Goal: Transaction & Acquisition: Download file/media

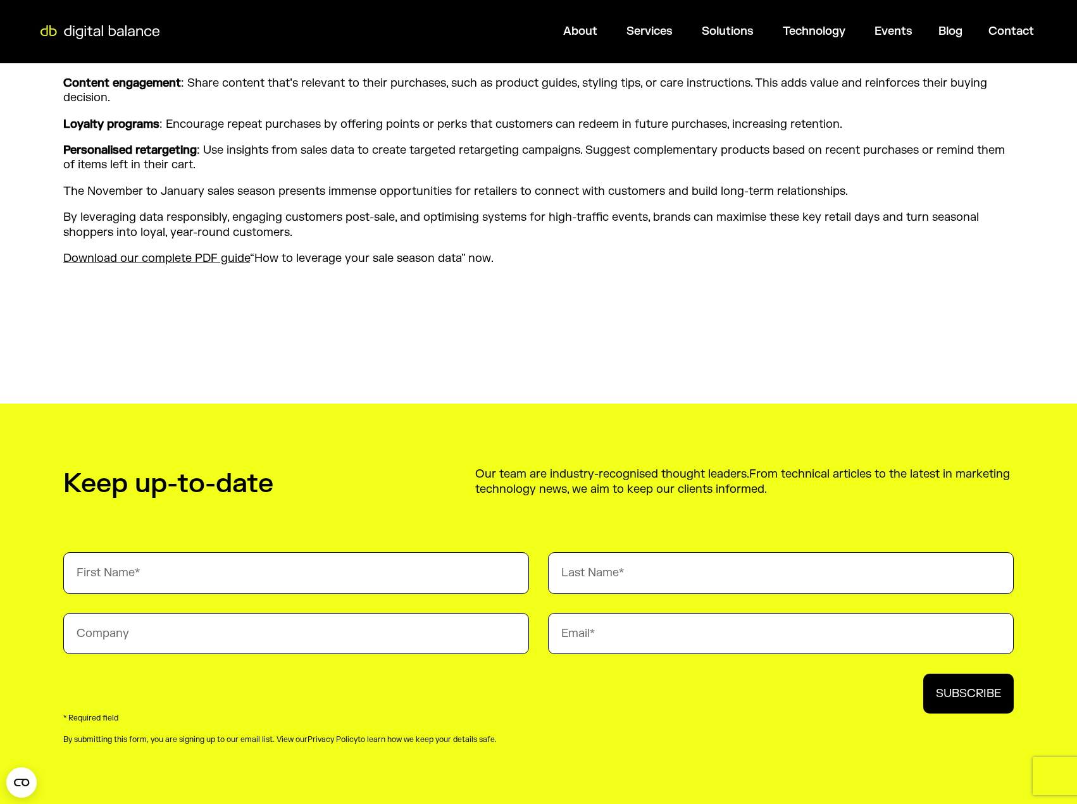
scroll to position [2006, 0]
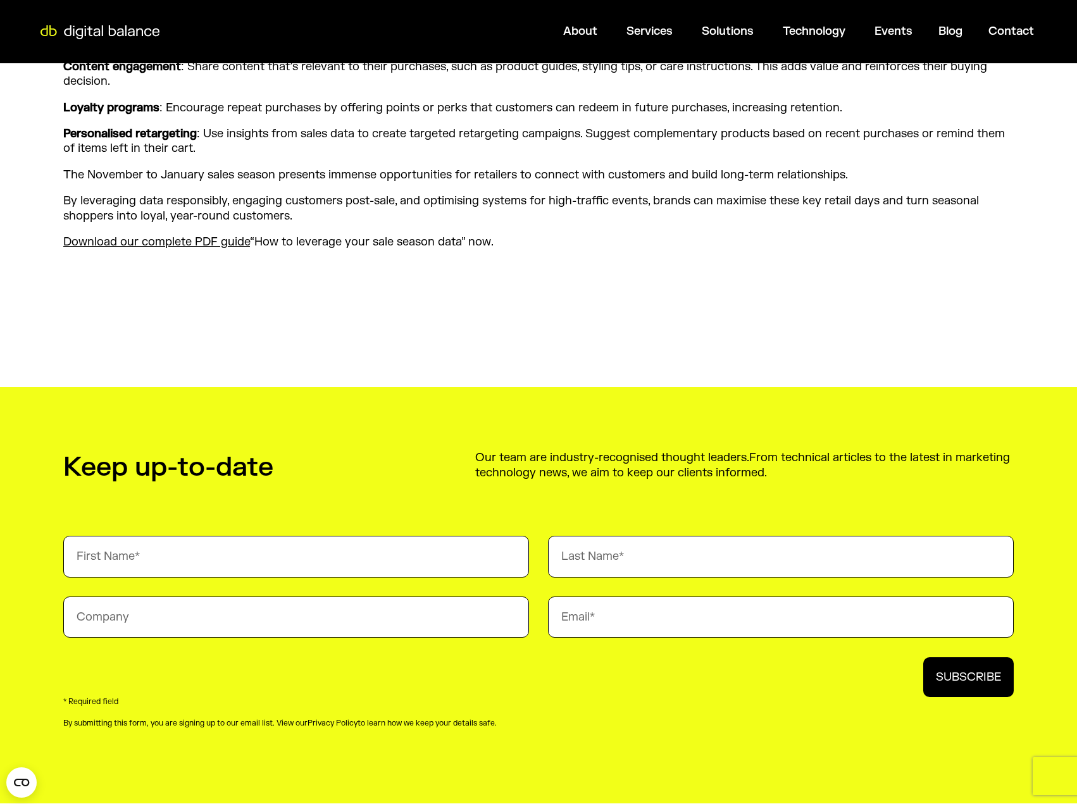
click at [218, 240] on link "Download our complete PDF guide" at bounding box center [156, 242] width 187 height 15
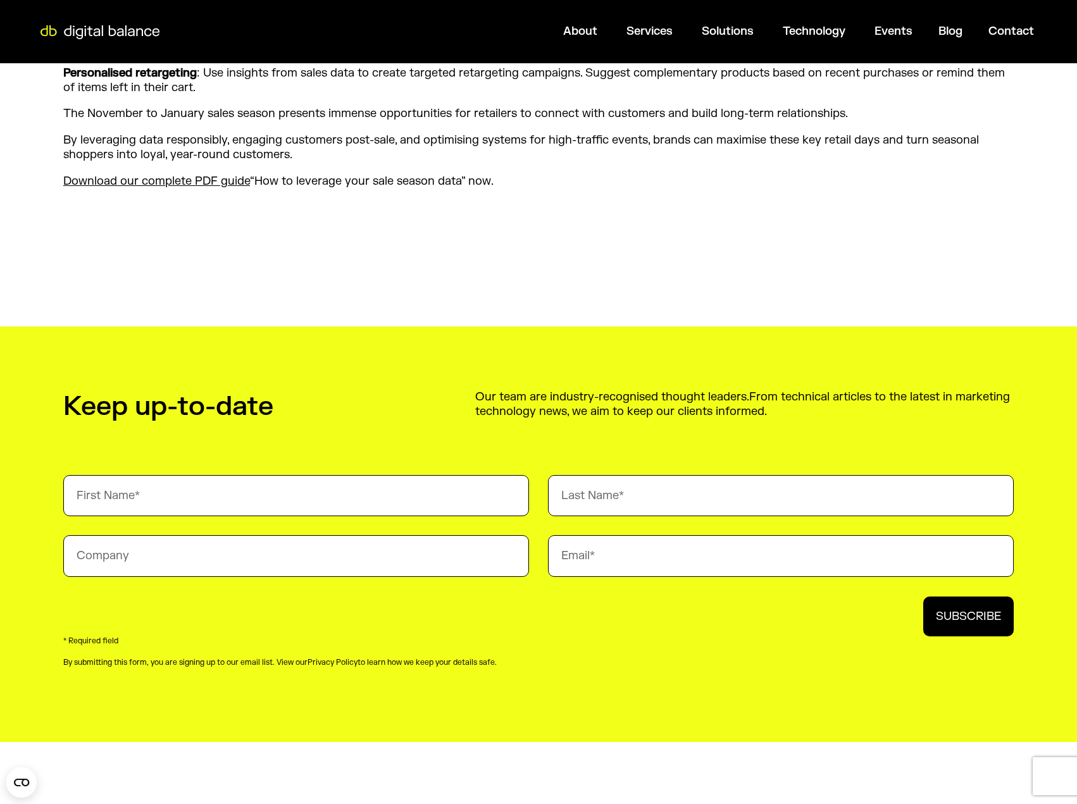
scroll to position [1945, 0]
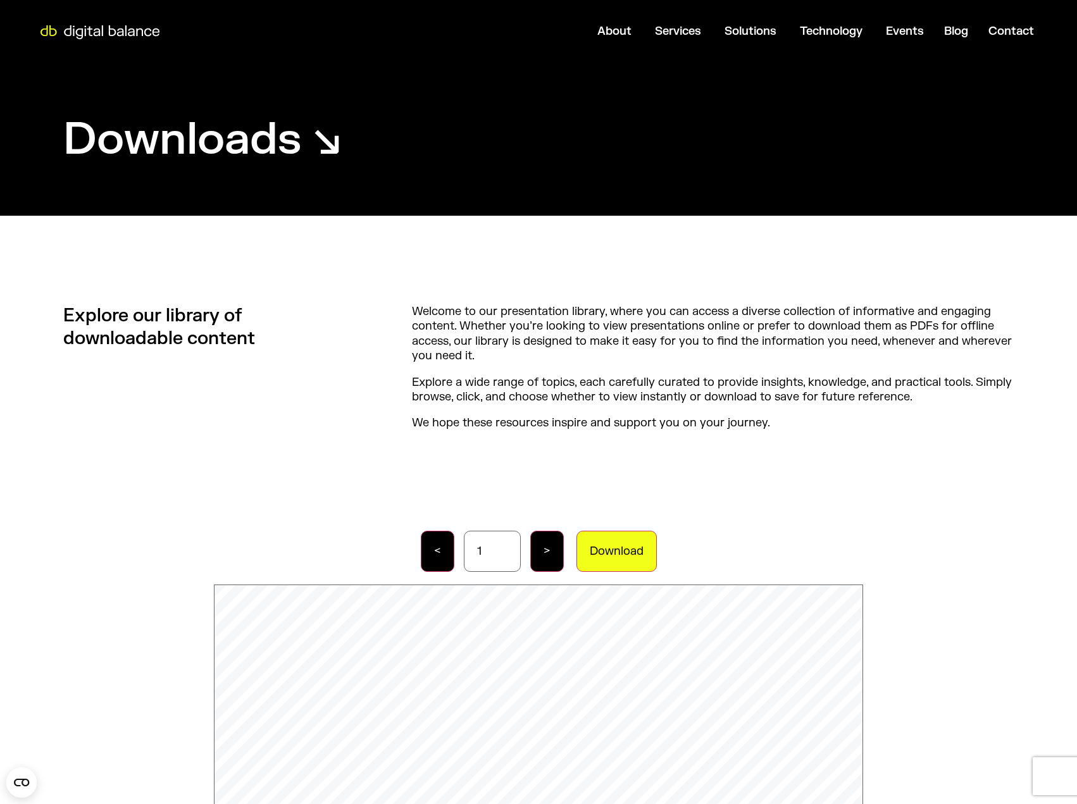
click at [621, 543] on button "Download" at bounding box center [616, 551] width 80 height 41
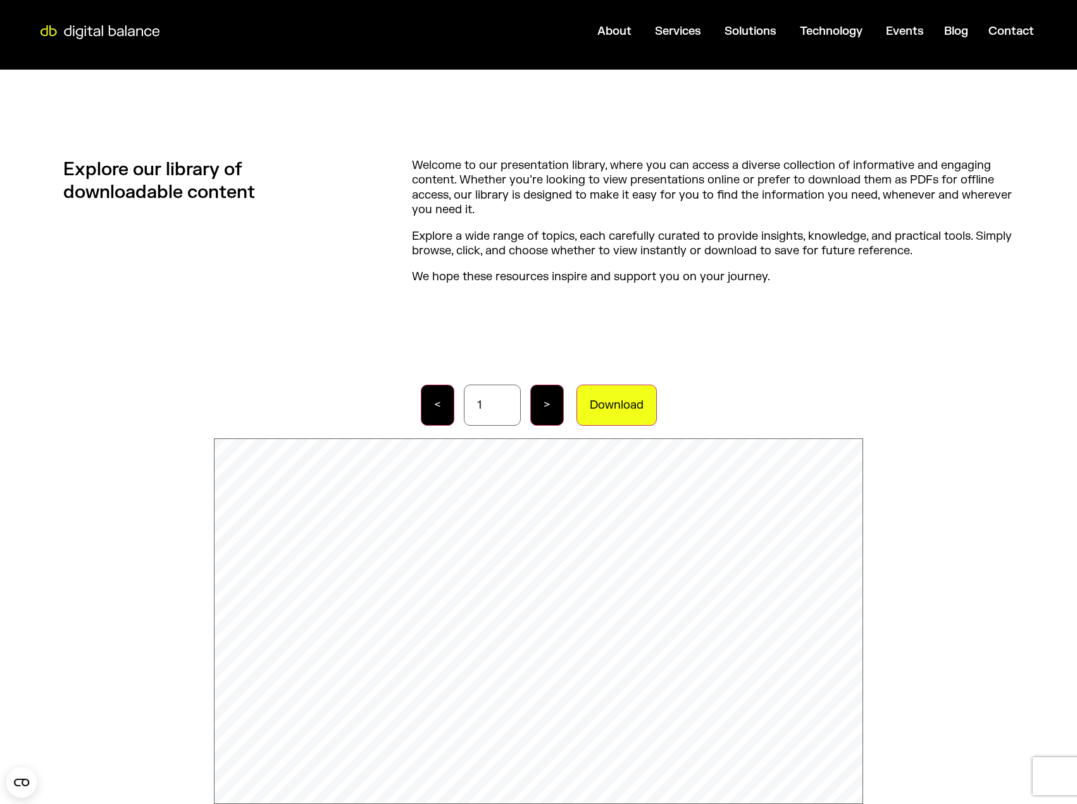
scroll to position [144, 0]
